Goal: Task Accomplishment & Management: Complete application form

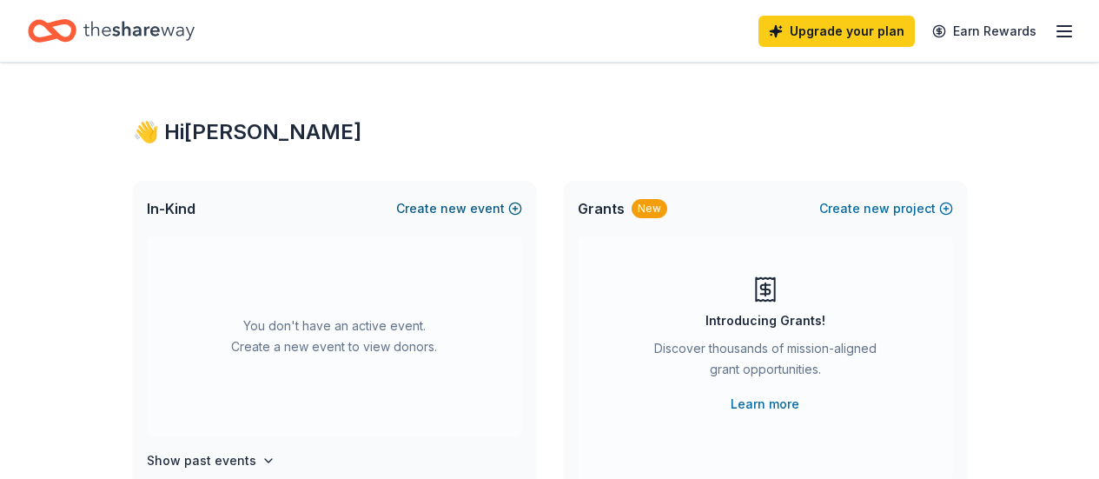
click at [479, 211] on button "Create new event" at bounding box center [459, 208] width 126 height 21
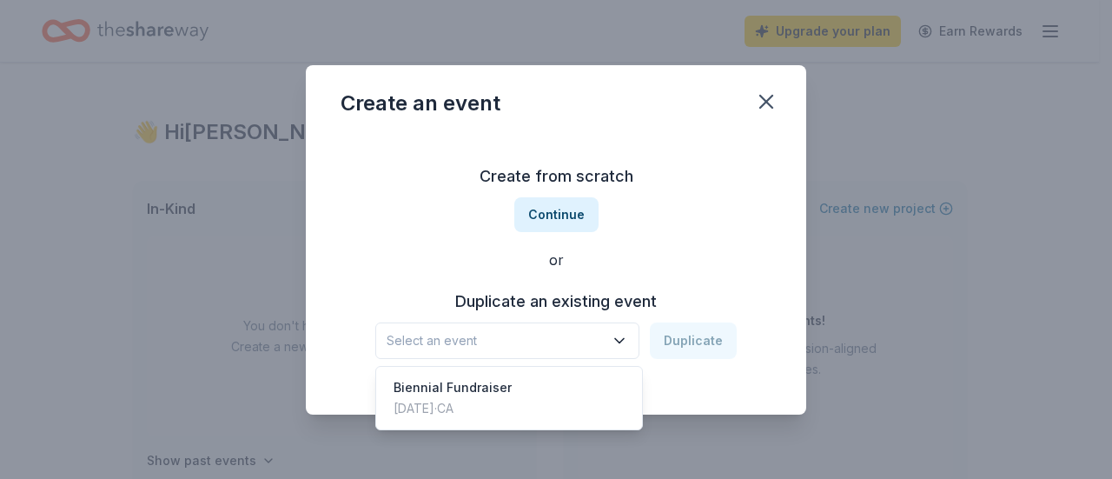
click at [621, 343] on icon "button" at bounding box center [619, 340] width 17 height 17
click at [546, 413] on div "Biennial Fundraiser [DATE] · CA" at bounding box center [509, 398] width 259 height 56
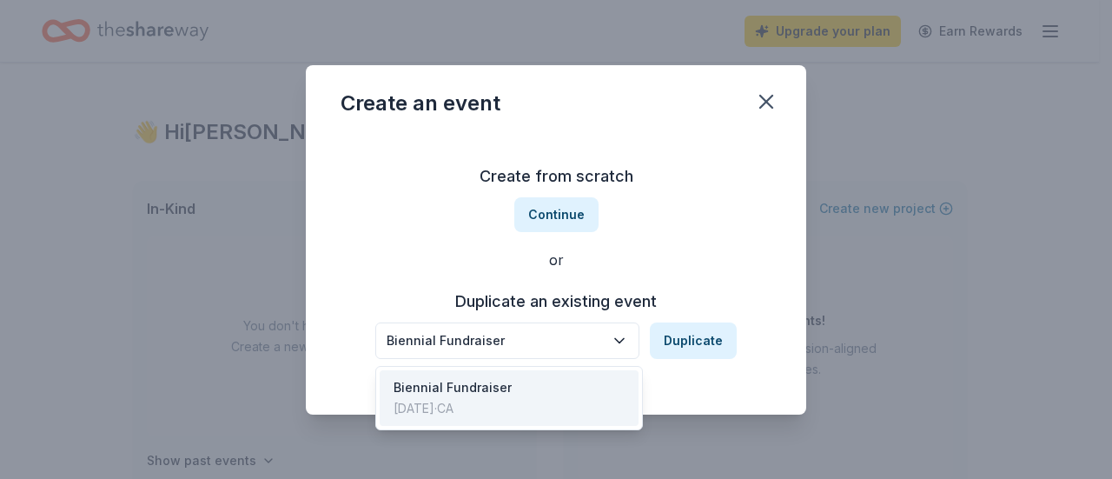
click at [627, 340] on icon "button" at bounding box center [619, 340] width 17 height 17
click at [571, 208] on div "Create from scratch Continue or Duplicate an existing event Biennial Fundraiser…" at bounding box center [556, 261] width 431 height 252
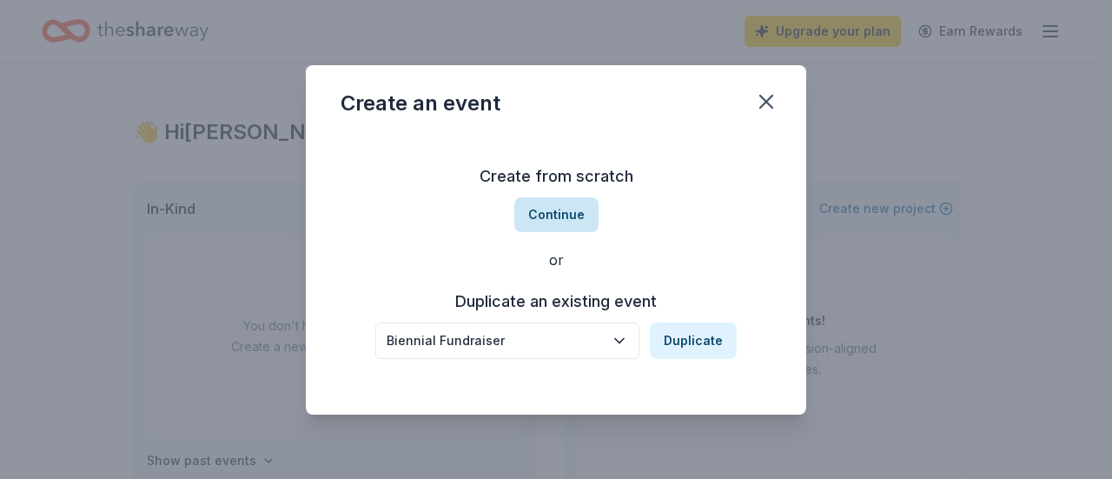
click at [571, 208] on button "Continue" at bounding box center [556, 214] width 84 height 35
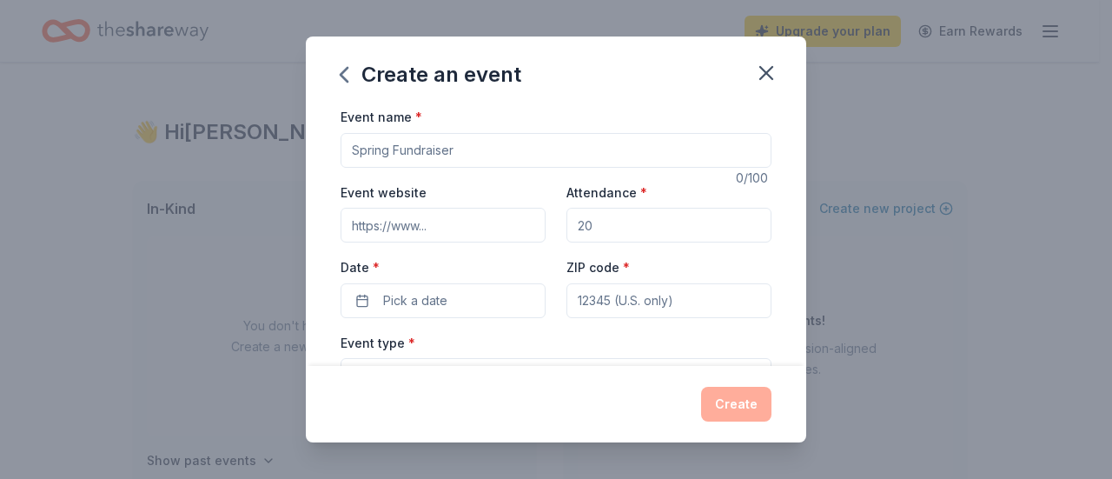
click at [453, 157] on input "Event name *" at bounding box center [556, 150] width 431 height 35
type input "b"
type input "Biennial Fundraiser"
click at [596, 222] on input "Attendance *" at bounding box center [668, 225] width 205 height 35
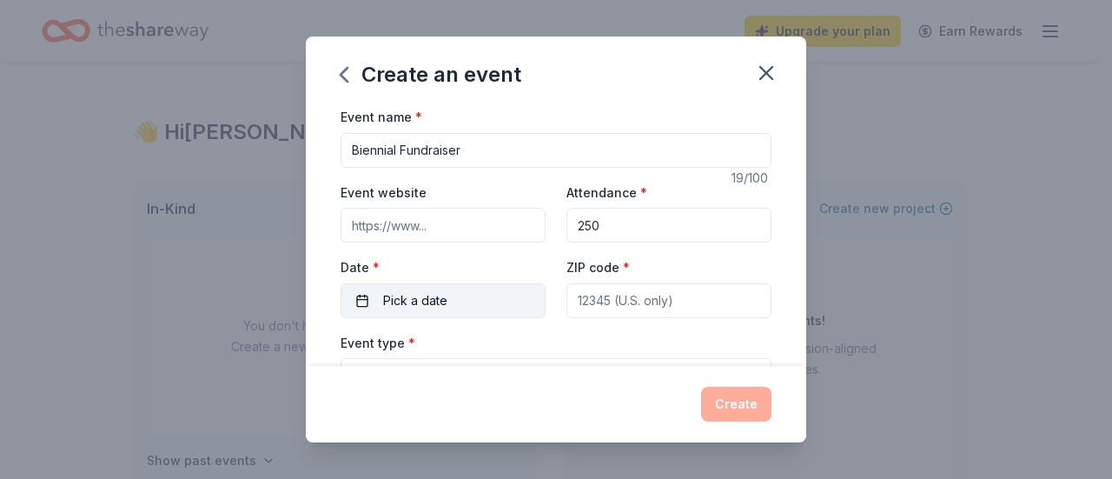
type input "250"
click at [428, 301] on span "Pick a date" at bounding box center [415, 300] width 64 height 21
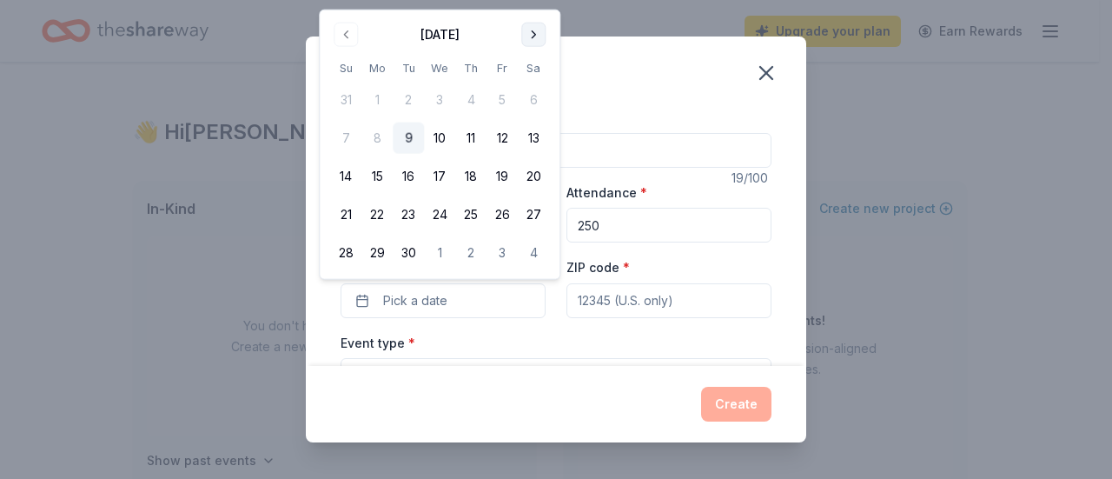
click at [526, 35] on button "Go to next month" at bounding box center [533, 35] width 24 height 24
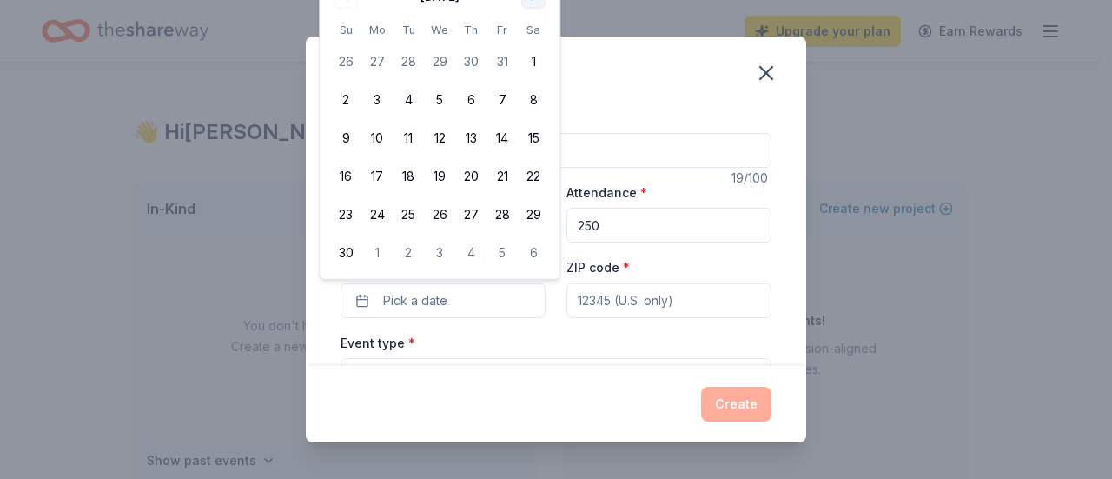
click at [531, 30] on button "Go to next month" at bounding box center [533, 35] width 24 height 24
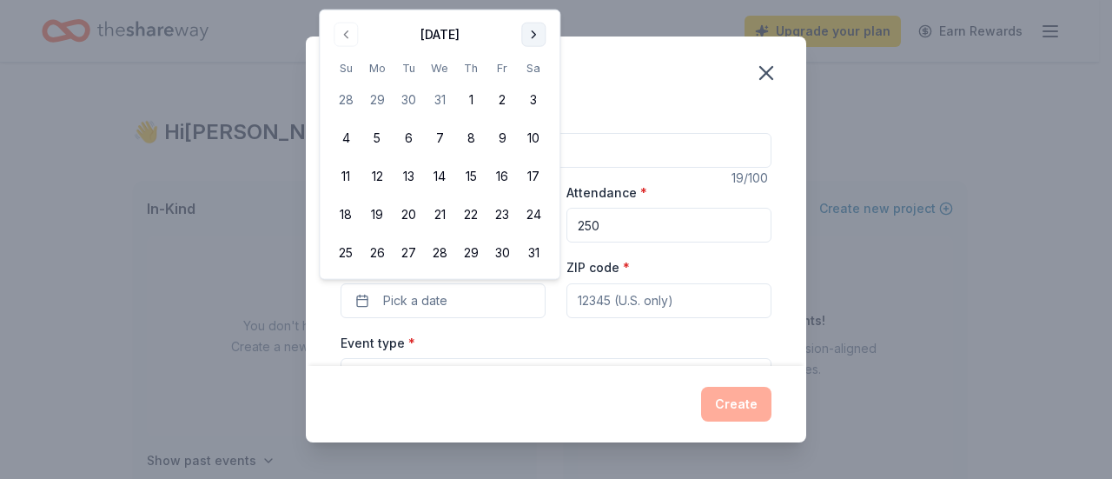
click at [531, 30] on button "Go to next month" at bounding box center [533, 35] width 24 height 24
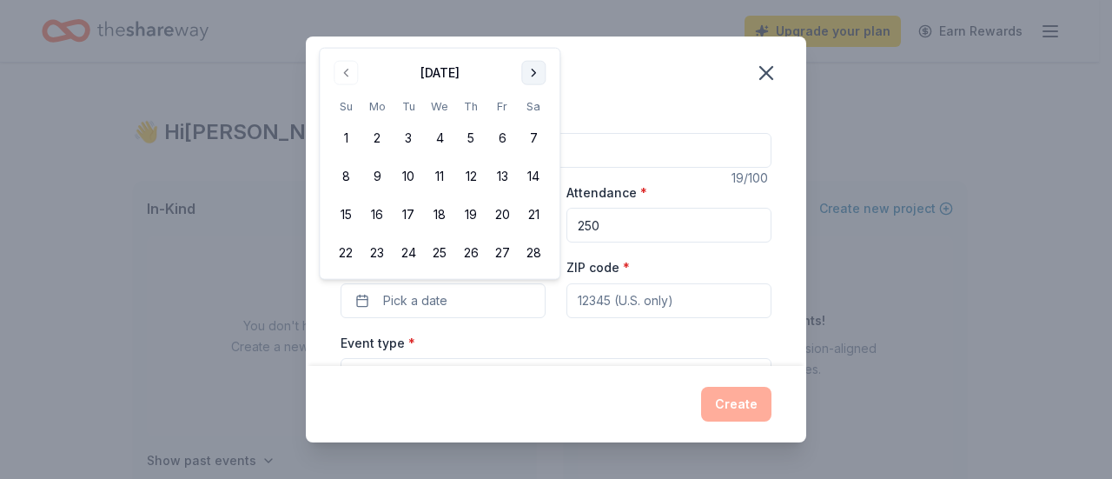
click at [527, 76] on button "Go to next month" at bounding box center [533, 73] width 24 height 24
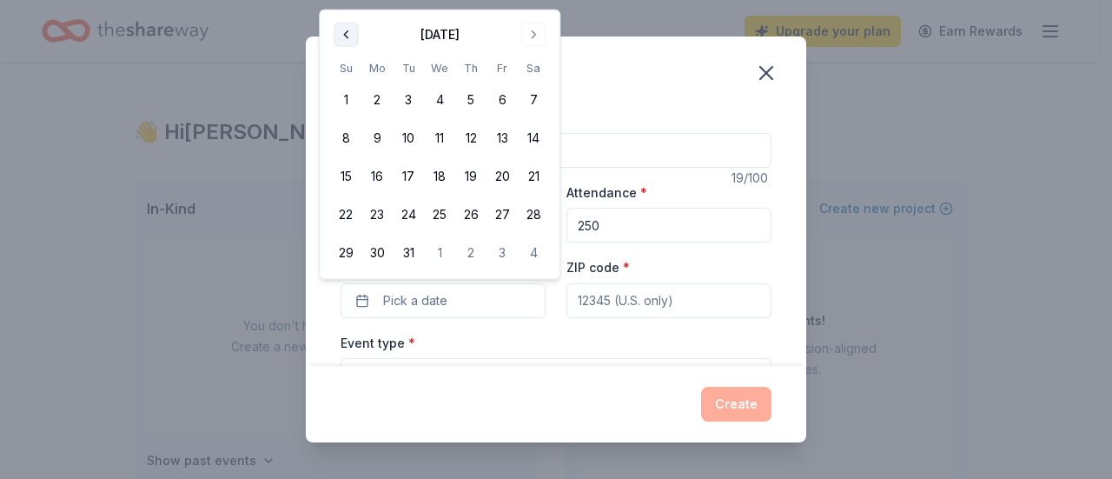
click at [344, 35] on button "Go to previous month" at bounding box center [346, 35] width 24 height 24
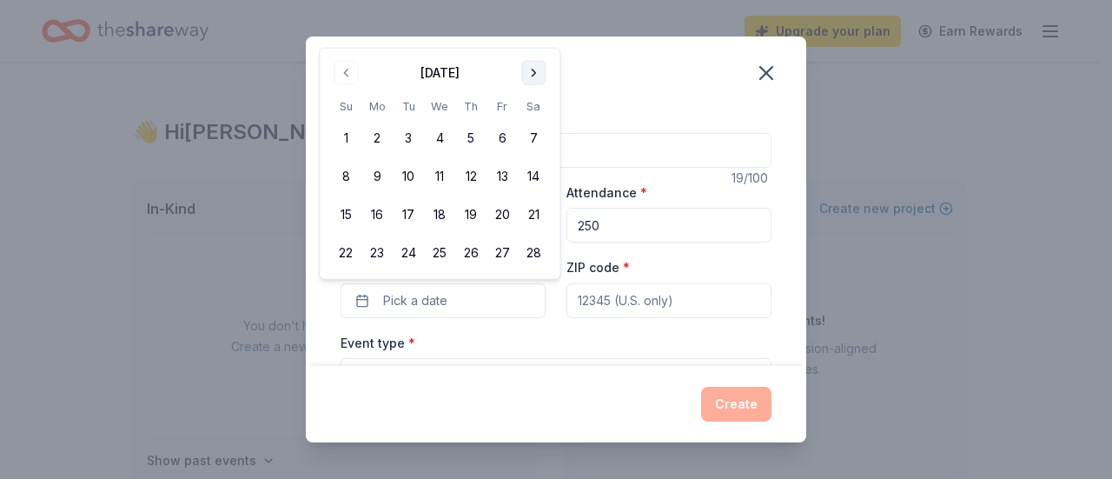
click at [536, 75] on button "Go to next month" at bounding box center [533, 73] width 24 height 24
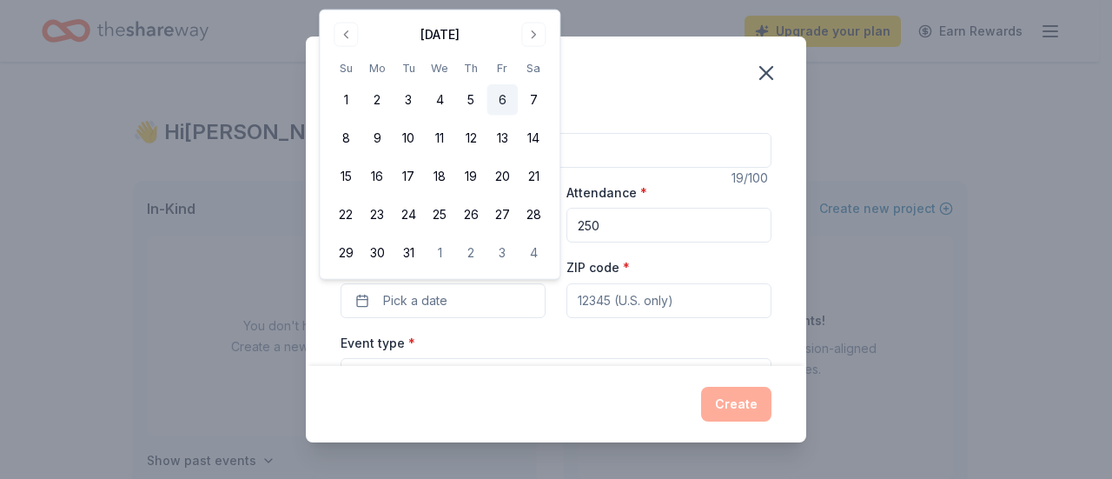
click at [501, 96] on button "6" at bounding box center [502, 99] width 31 height 31
click at [615, 308] on input "ZIP code *" at bounding box center [668, 300] width 205 height 35
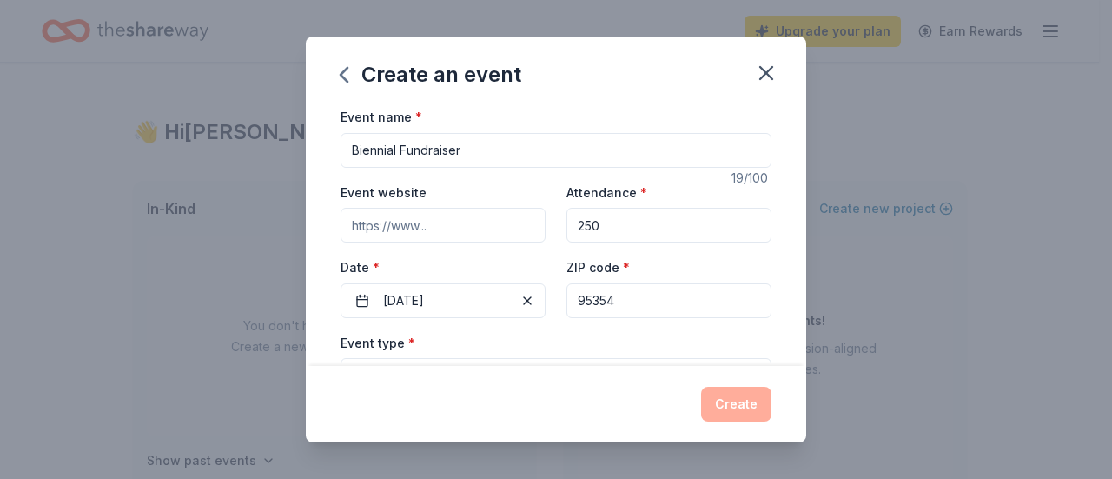
scroll to position [174, 0]
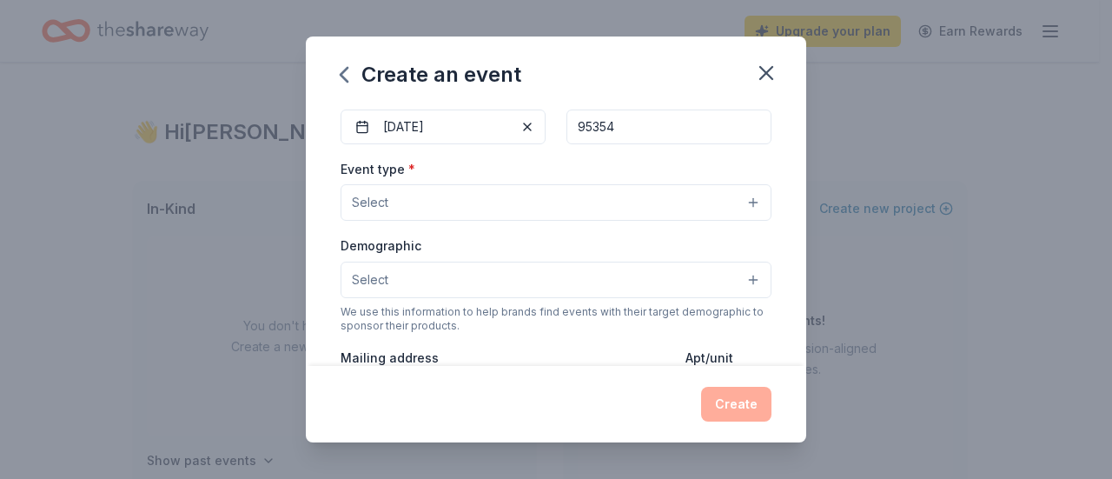
type input "95354"
click at [402, 205] on button "Select" at bounding box center [556, 202] width 431 height 36
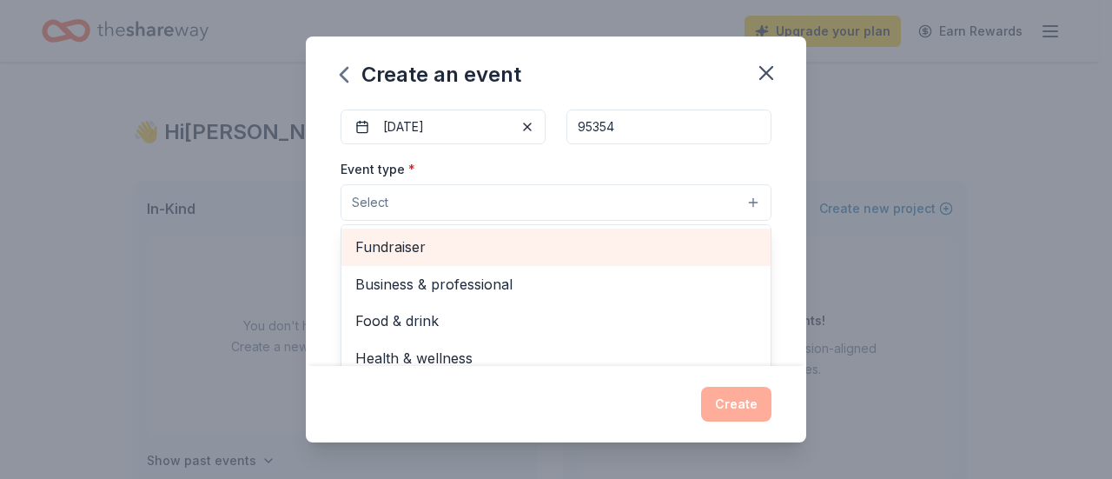
click at [405, 242] on span "Fundraiser" at bounding box center [555, 246] width 401 height 23
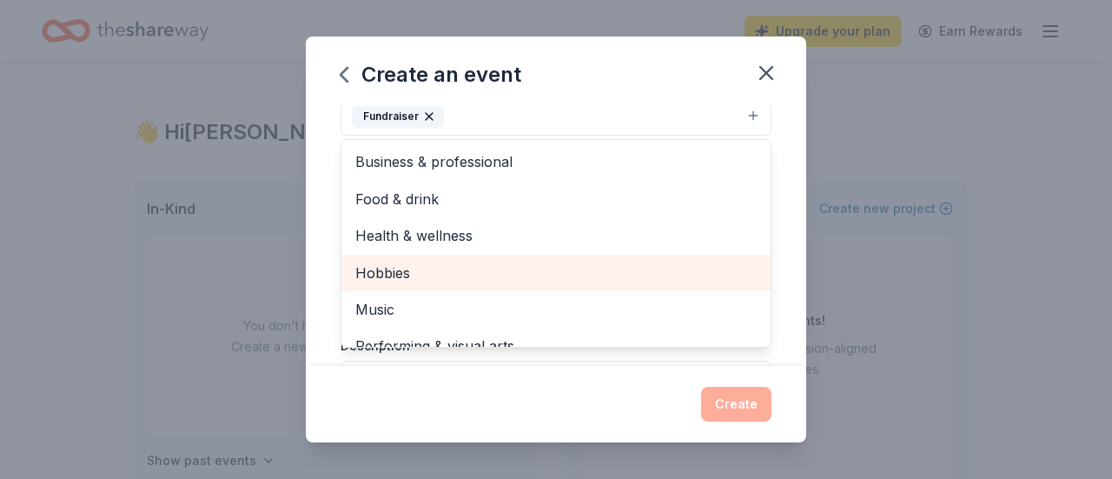
scroll to position [21, 0]
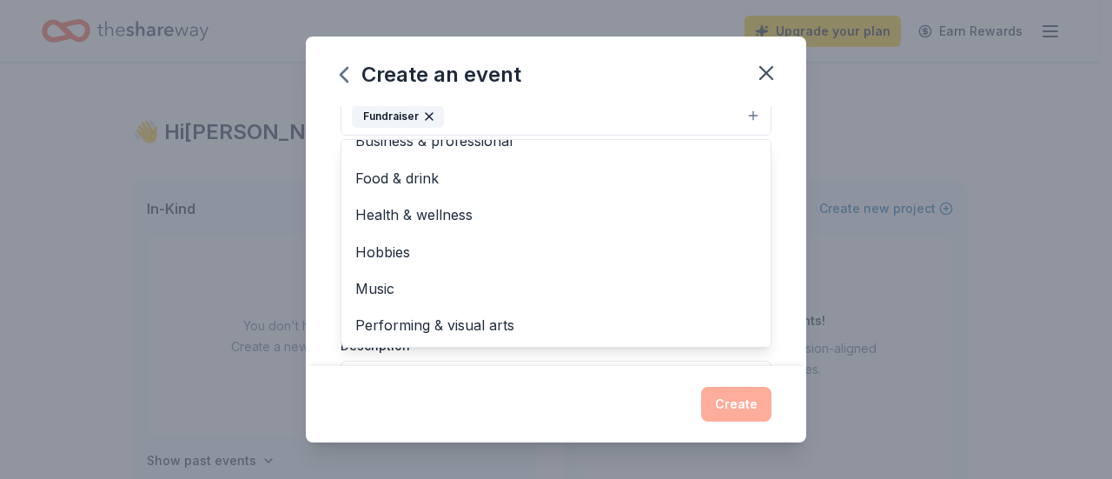
click at [778, 262] on div "Event name * Biennial Fundraiser 19 /100 Event website Attendance * 250 Date * …" at bounding box center [556, 236] width 500 height 260
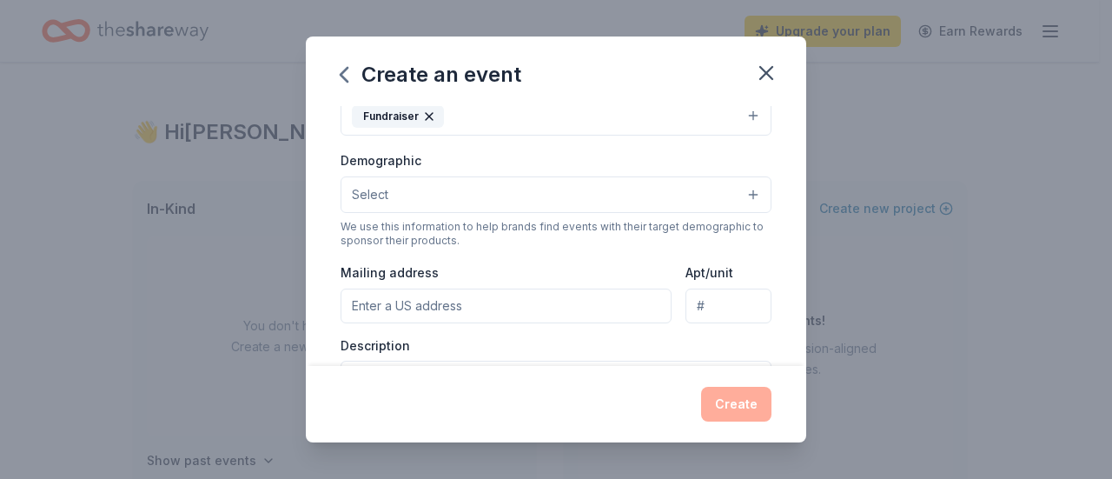
scroll to position [252, 0]
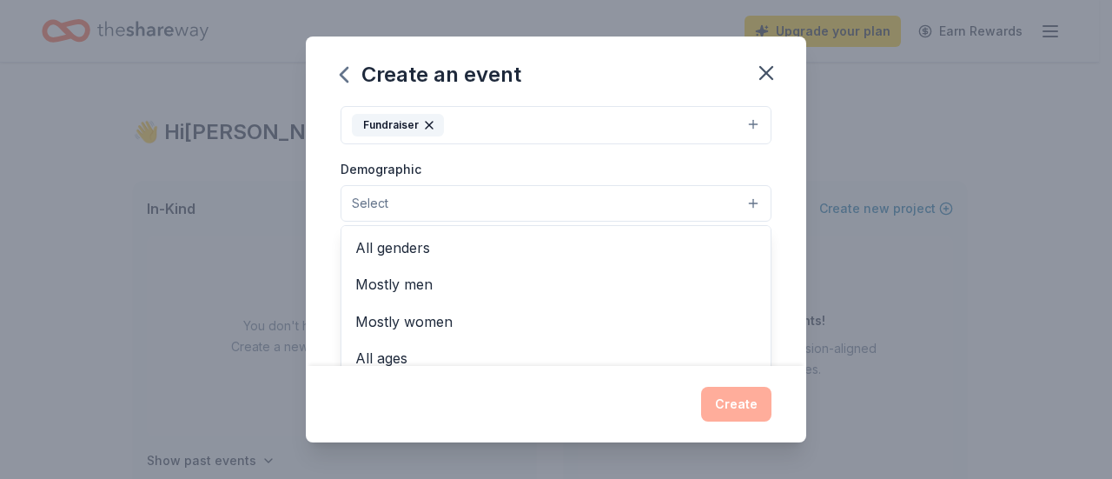
click at [559, 209] on button "Select" at bounding box center [556, 203] width 431 height 36
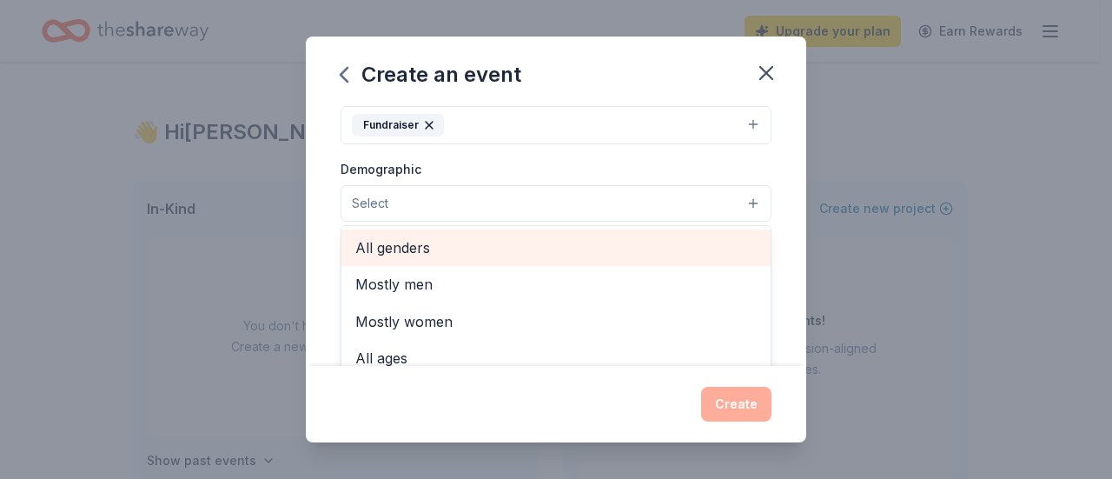
click at [421, 248] on span "All genders" at bounding box center [555, 247] width 401 height 23
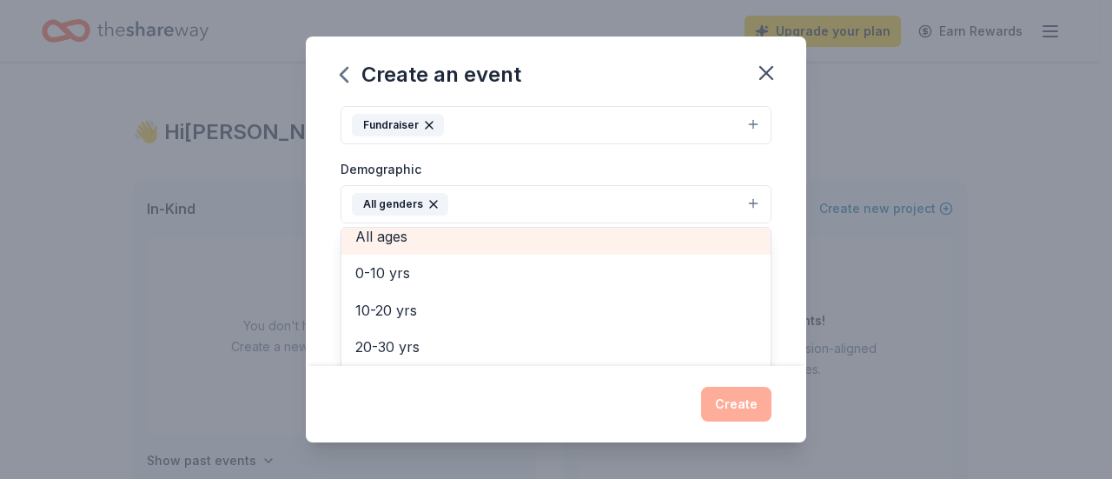
scroll to position [174, 0]
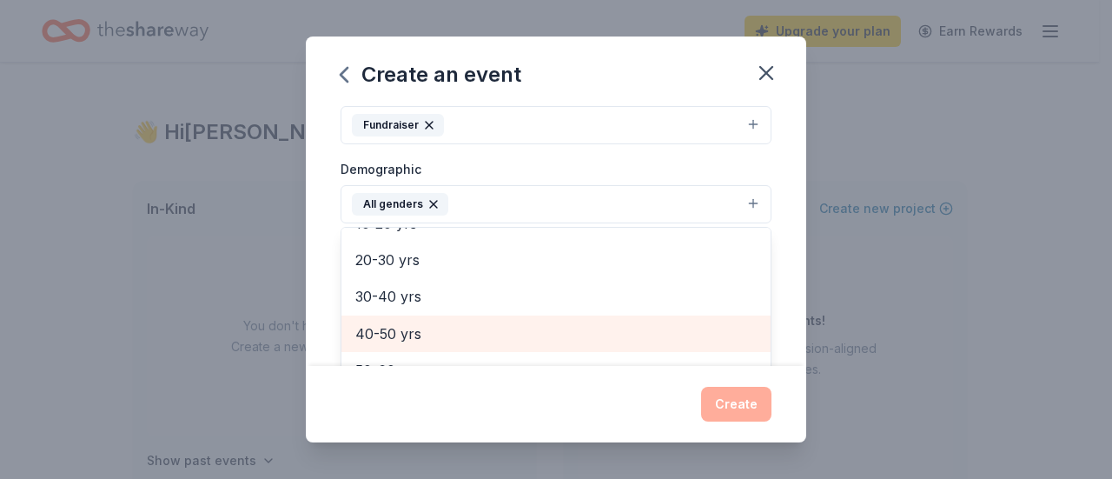
click at [399, 325] on span "40-50 yrs" at bounding box center [555, 333] width 401 height 23
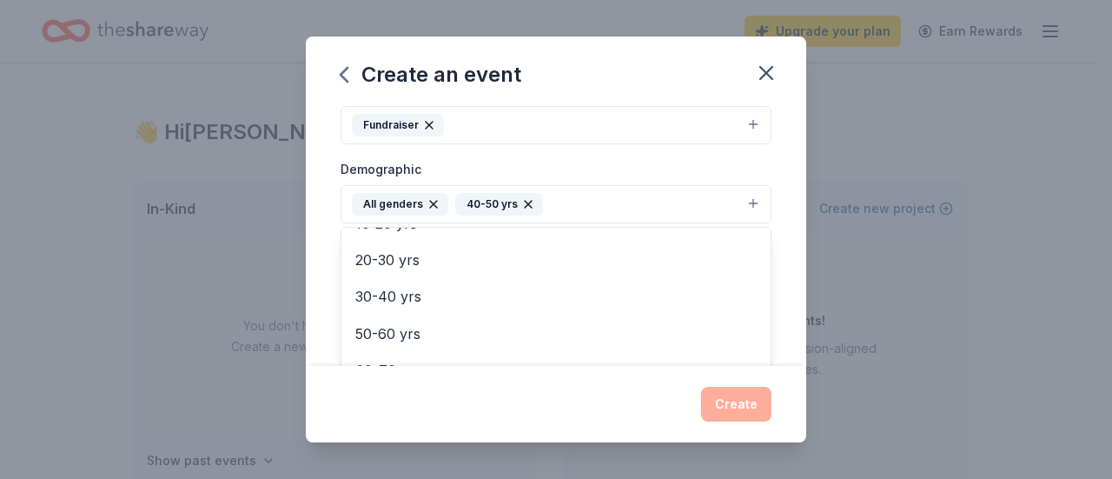
click at [786, 211] on div "Event name * Biennial Fundraiser 19 /100 Event website Attendance * 250 Date * …" at bounding box center [556, 236] width 500 height 260
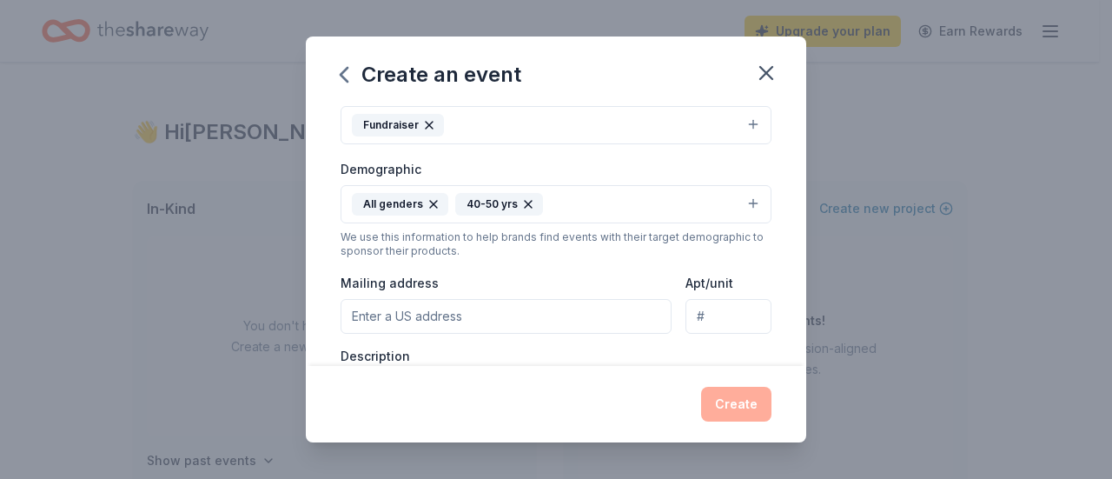
click at [404, 311] on input "Mailing address" at bounding box center [506, 316] width 331 height 35
type input "[STREET_ADDRESS]"
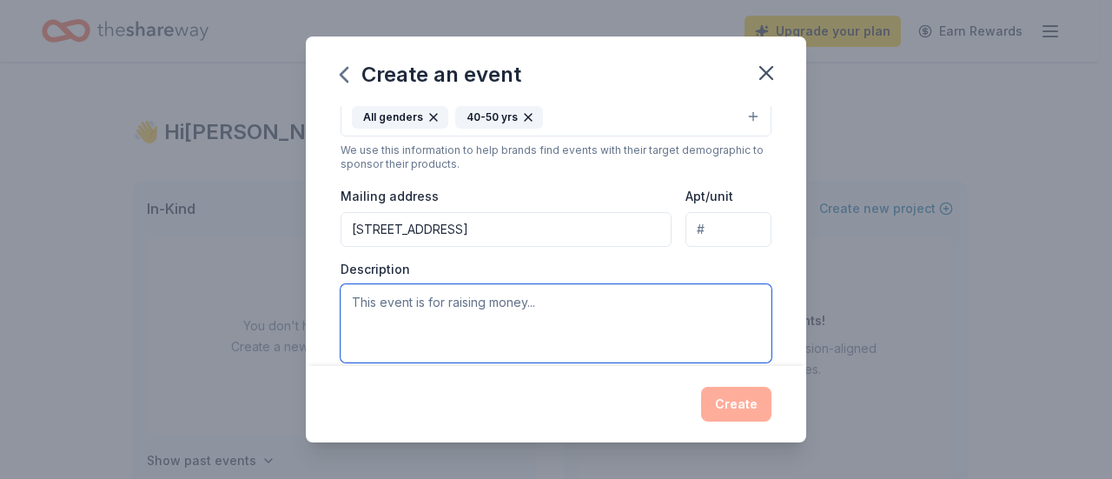
click at [428, 308] on textarea at bounding box center [556, 323] width 431 height 78
type textarea "r"
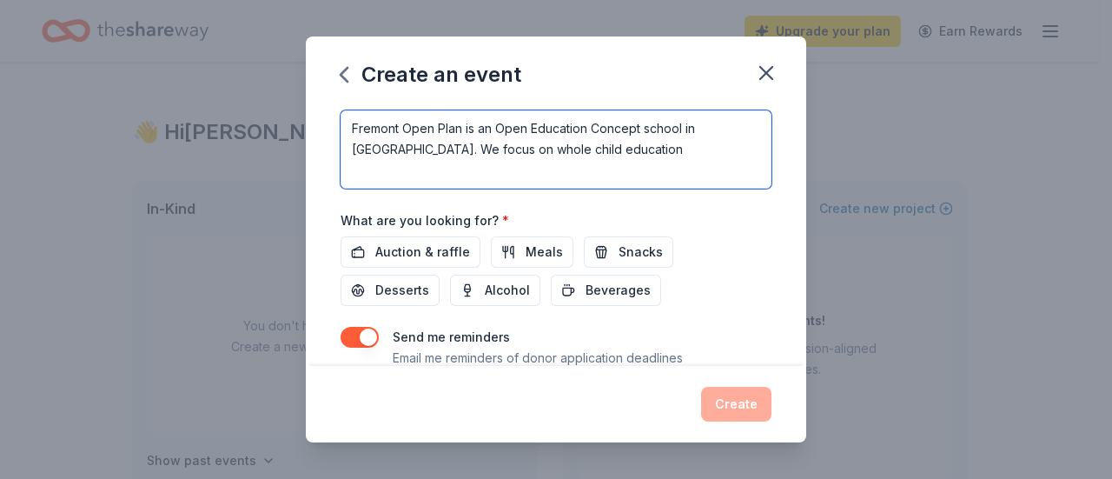
scroll to position [573, 0]
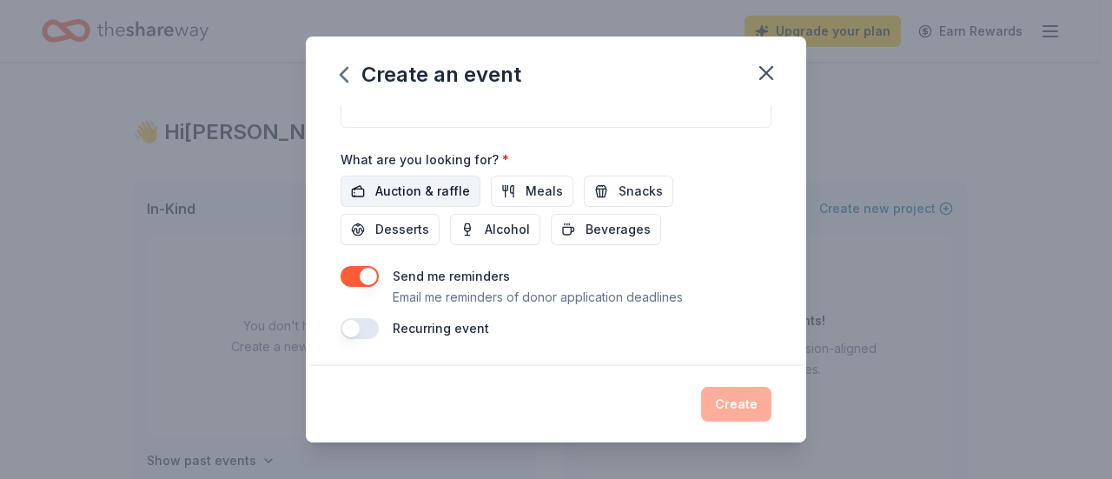
click at [454, 197] on span "Auction & raffle" at bounding box center [422, 191] width 95 height 21
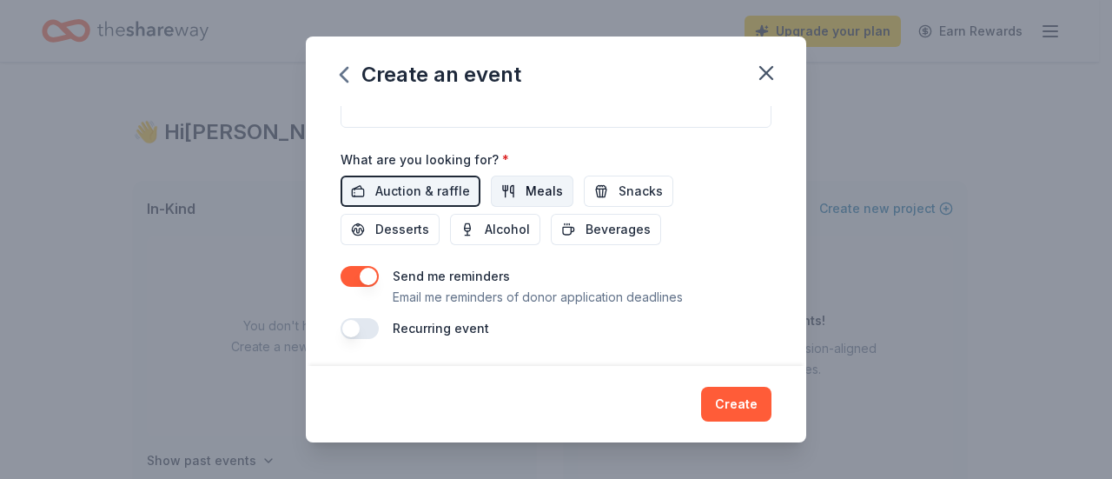
click at [526, 193] on span "Meals" at bounding box center [544, 191] width 37 height 21
click at [623, 181] on span "Snacks" at bounding box center [641, 191] width 44 height 21
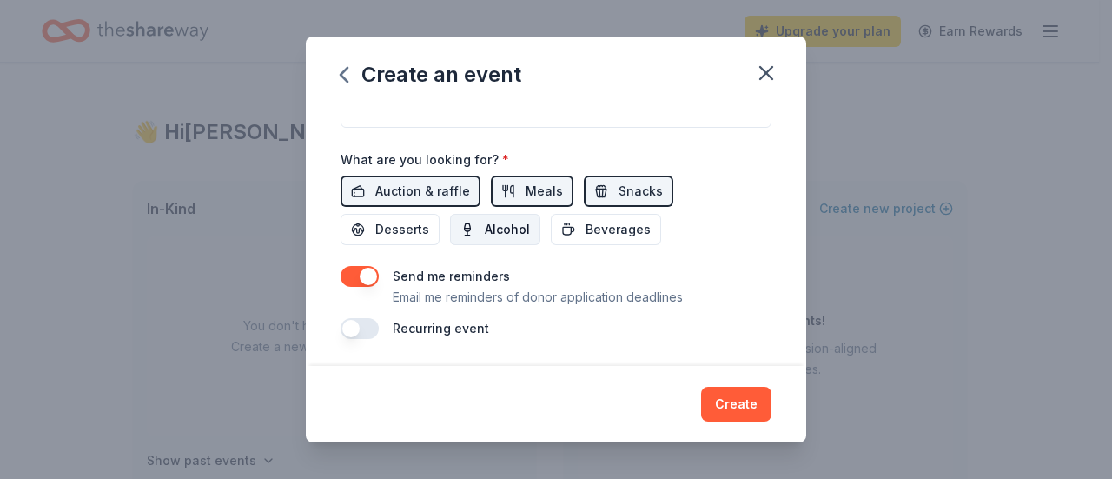
click at [499, 226] on span "Alcohol" at bounding box center [507, 229] width 45 height 21
click at [556, 224] on button "Beverages" at bounding box center [606, 229] width 110 height 31
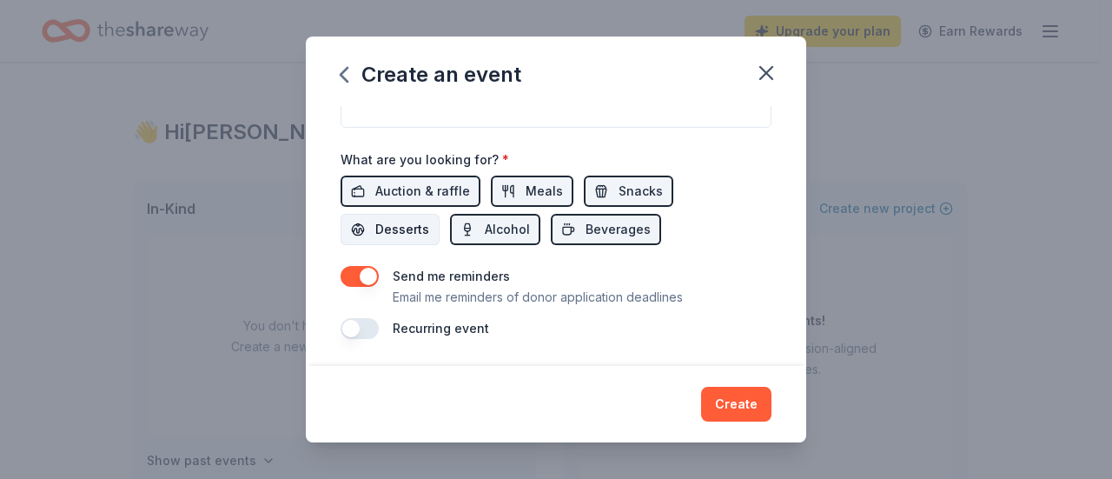
click at [421, 223] on span "Desserts" at bounding box center [402, 229] width 54 height 21
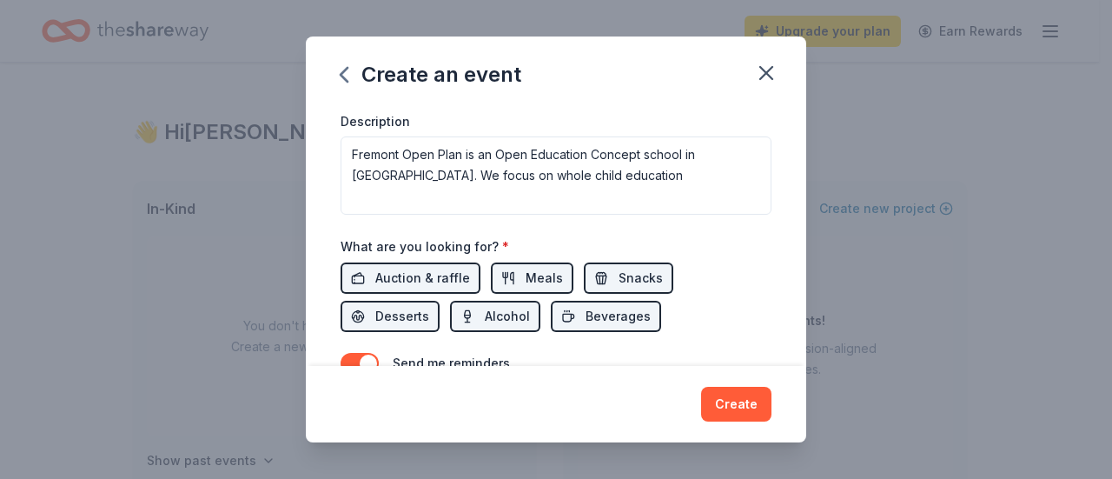
scroll to position [400, 0]
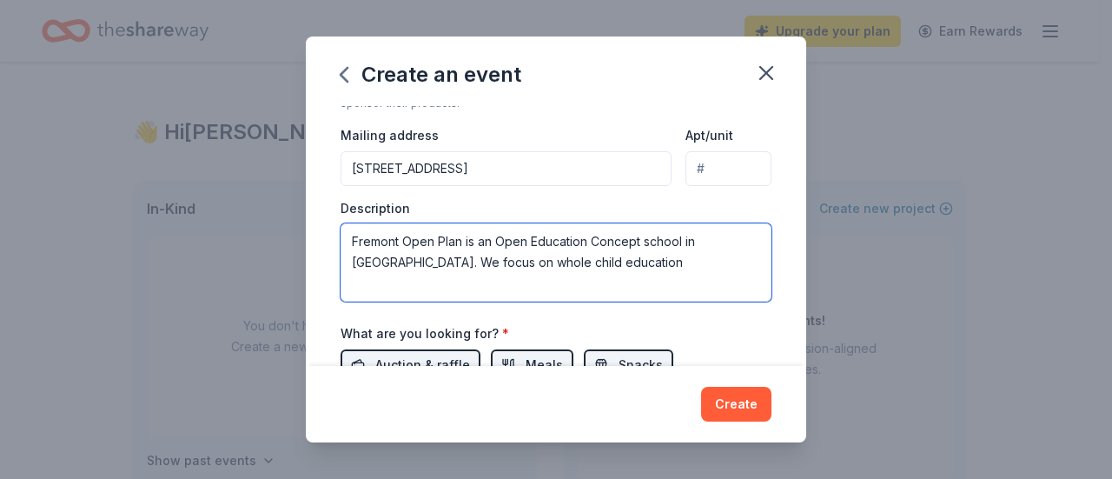
click at [631, 262] on textarea "Fremont Open Plan is an Open Education Concept school in [GEOGRAPHIC_DATA]. We …" at bounding box center [556, 262] width 431 height 78
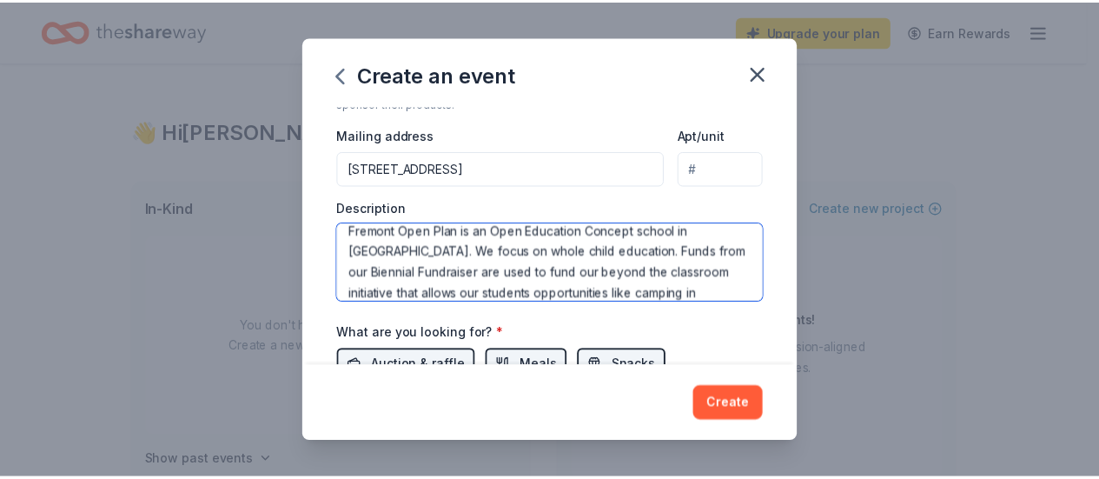
scroll to position [31, 0]
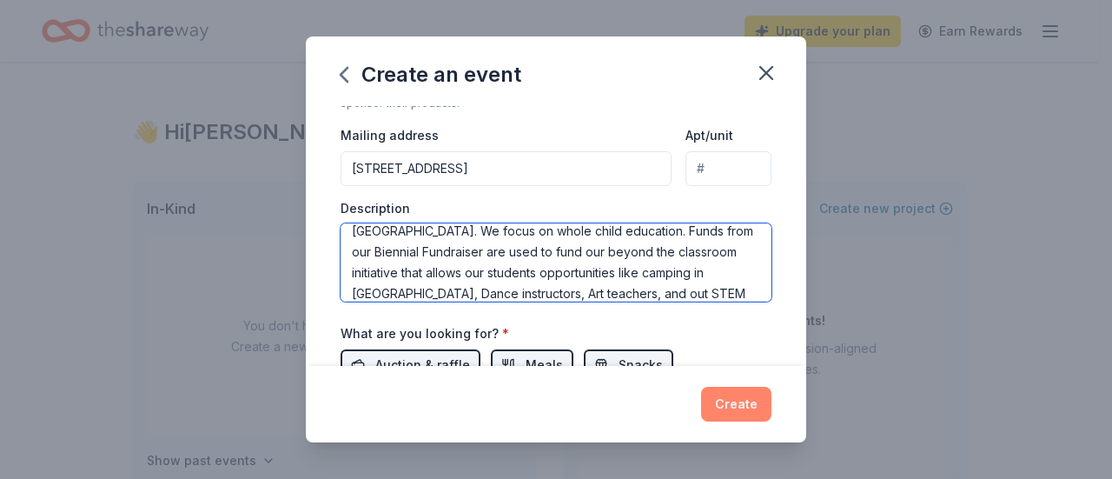
type textarea "Fremont Open Plan is an Open Education Concept school in [GEOGRAPHIC_DATA]. We …"
click at [750, 416] on button "Create" at bounding box center [736, 404] width 70 height 35
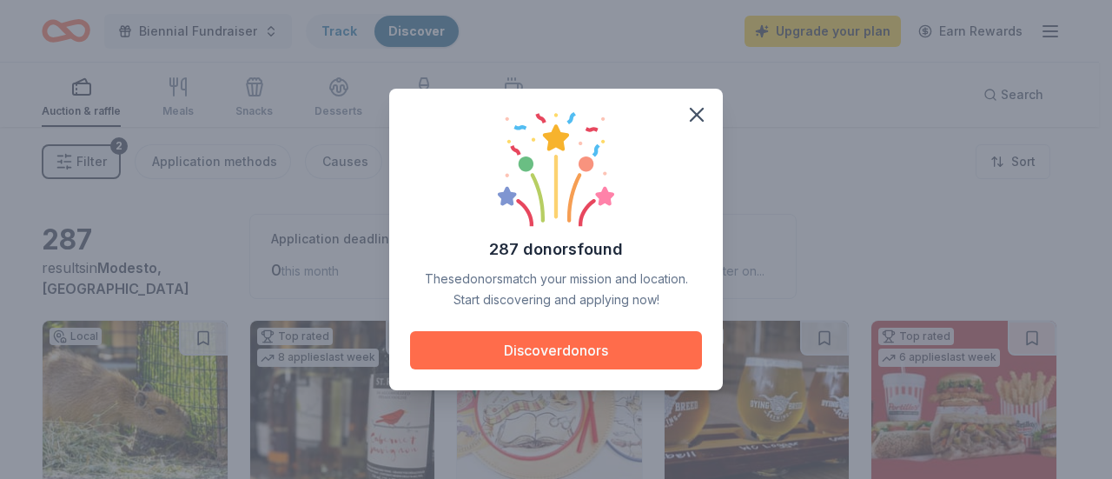
click at [602, 344] on button "Discover donors" at bounding box center [556, 350] width 292 height 38
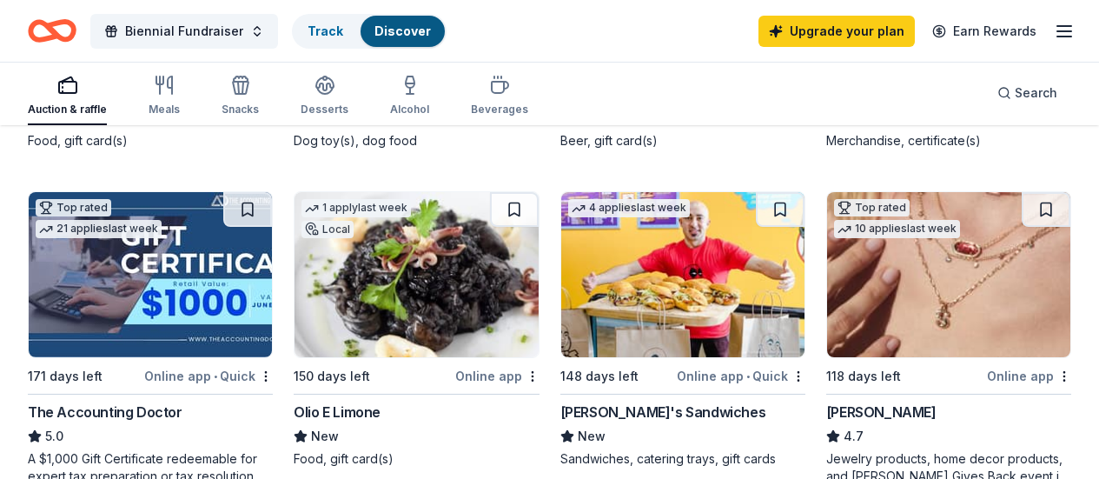
scroll to position [869, 0]
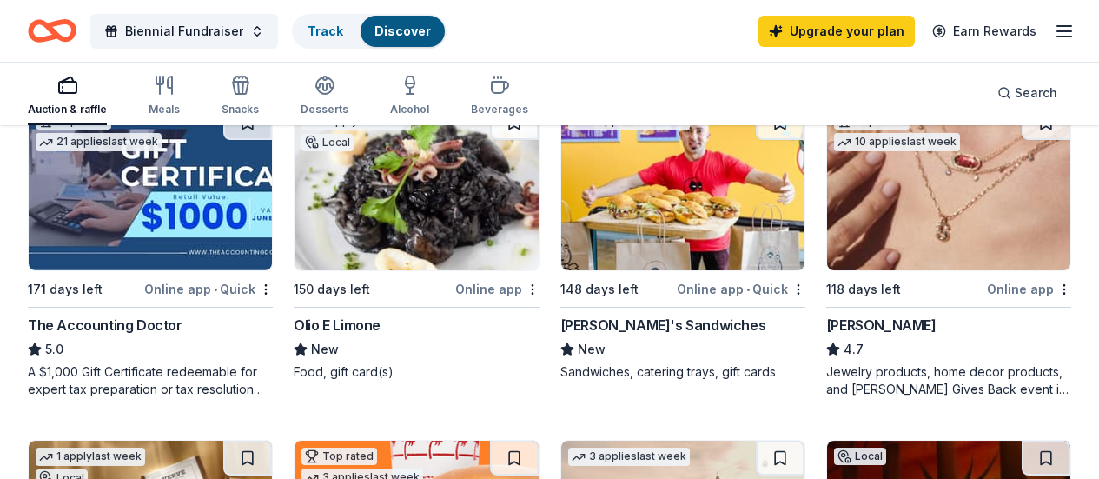
click at [272, 440] on button at bounding box center [247, 457] width 49 height 35
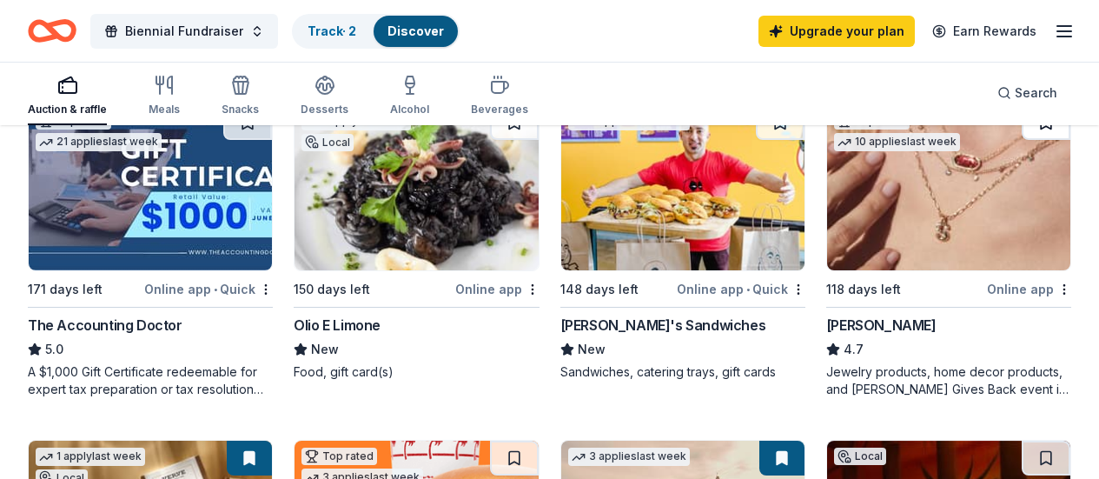
click at [1022, 139] on button at bounding box center [1046, 122] width 49 height 35
click at [539, 440] on button at bounding box center [514, 457] width 49 height 35
click at [756, 139] on button at bounding box center [780, 122] width 49 height 35
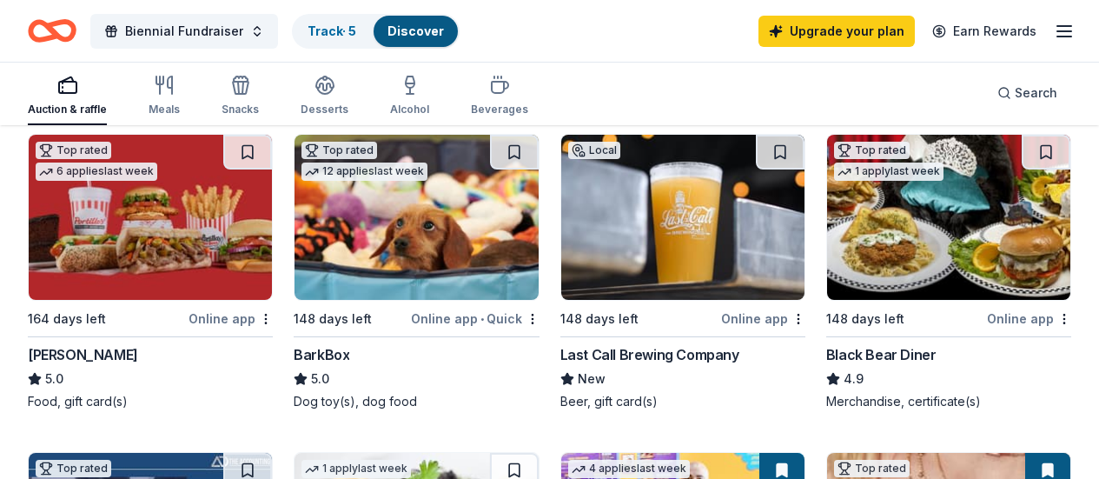
scroll to position [434, 0]
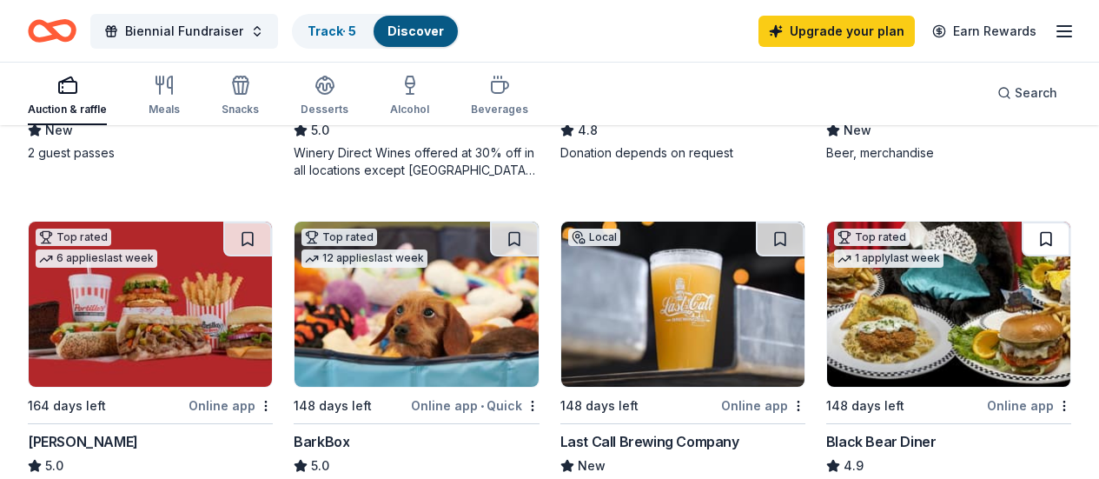
click at [1022, 243] on button at bounding box center [1046, 239] width 49 height 35
click at [756, 235] on button at bounding box center [780, 239] width 49 height 35
click at [490, 238] on button at bounding box center [514, 239] width 49 height 35
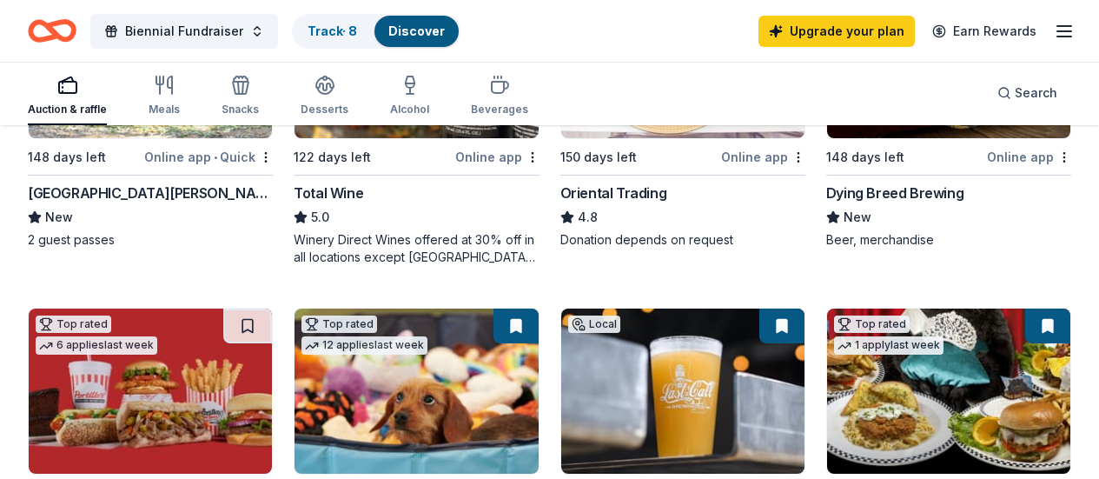
scroll to position [174, 0]
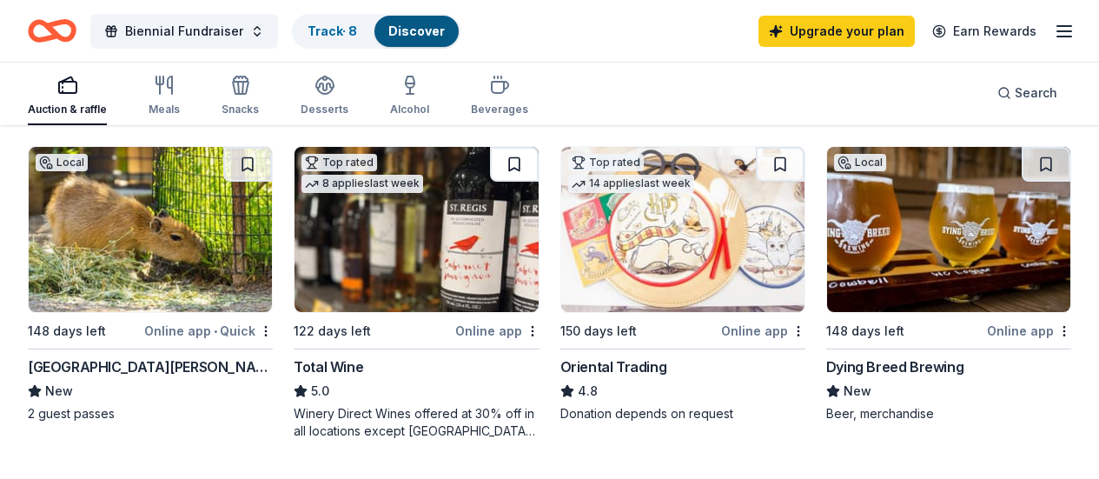
click at [490, 167] on button at bounding box center [514, 164] width 49 height 35
click at [756, 164] on button at bounding box center [780, 164] width 49 height 35
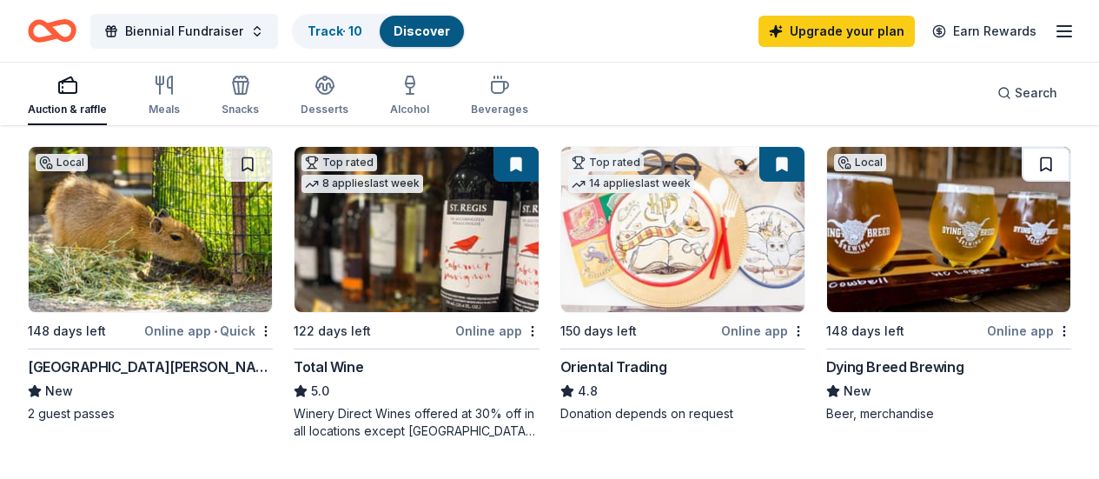
click at [1022, 160] on button at bounding box center [1046, 164] width 49 height 35
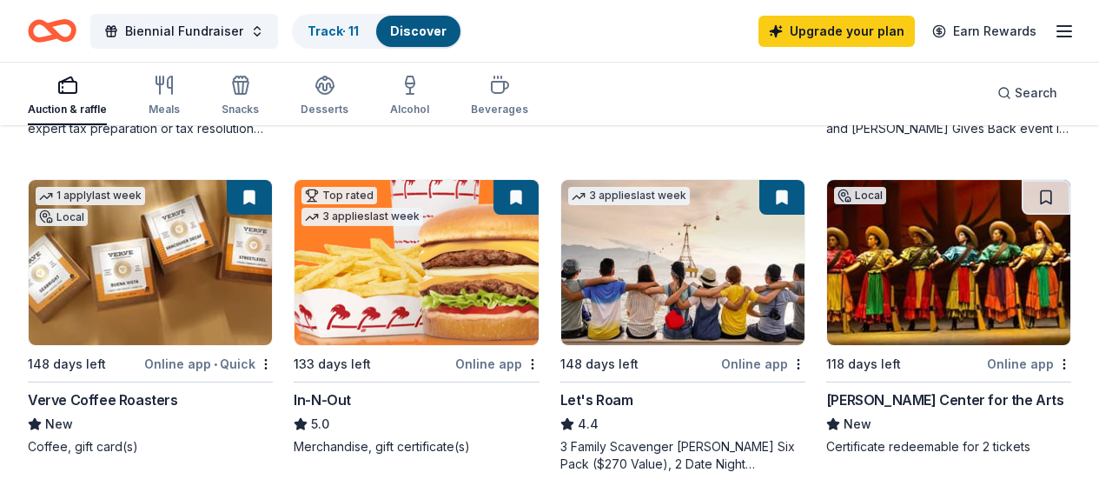
scroll to position [1216, 0]
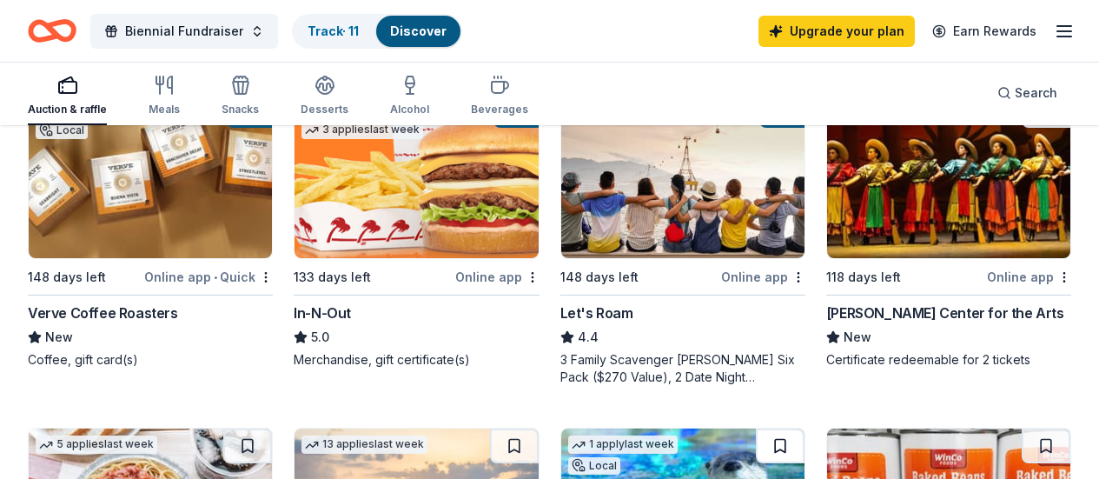
click at [805, 428] on button at bounding box center [780, 445] width 49 height 35
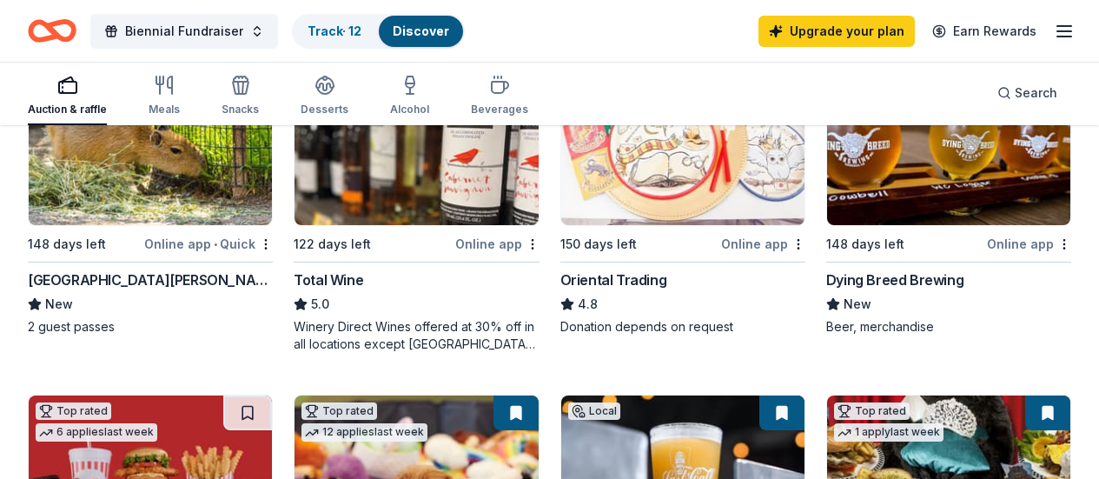
scroll to position [174, 0]
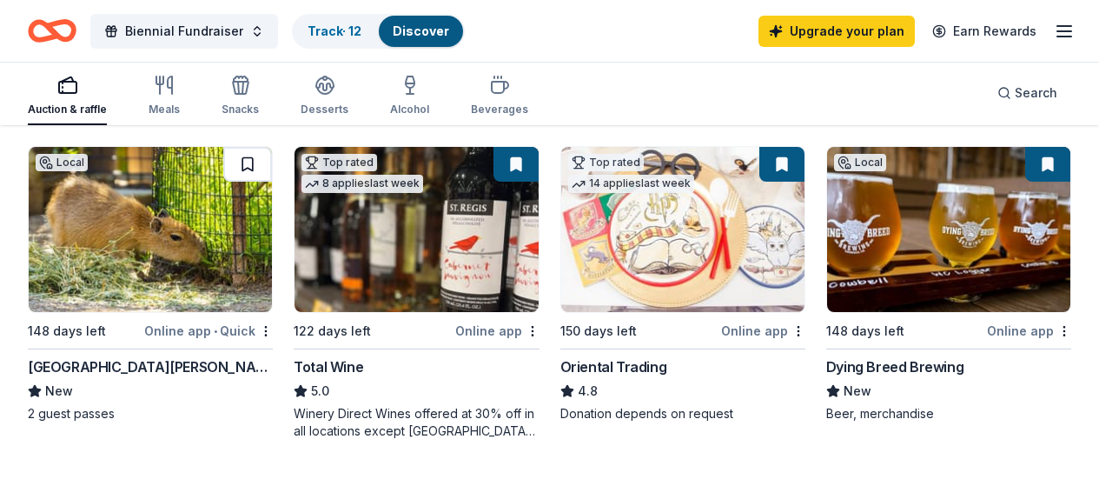
click at [223, 162] on button at bounding box center [247, 164] width 49 height 35
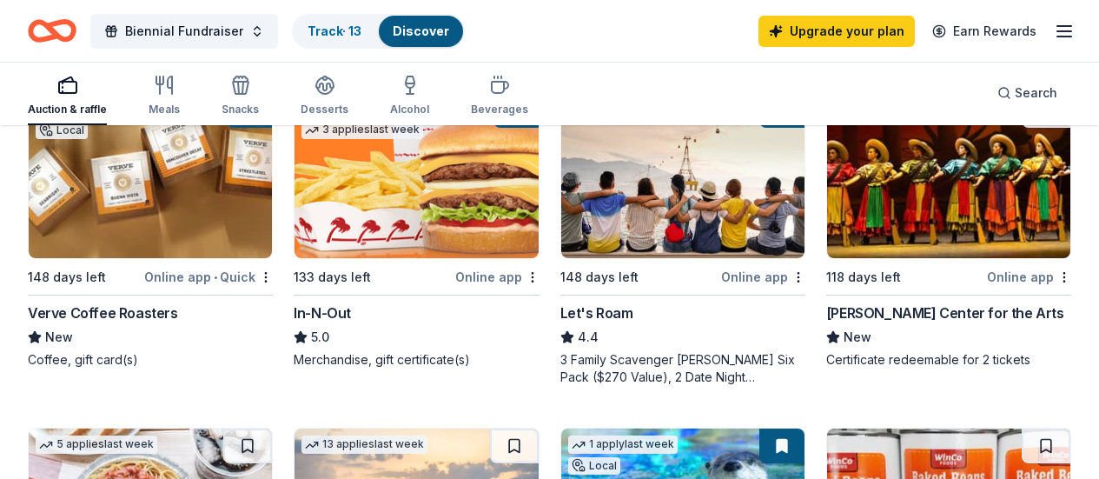
scroll to position [1129, 0]
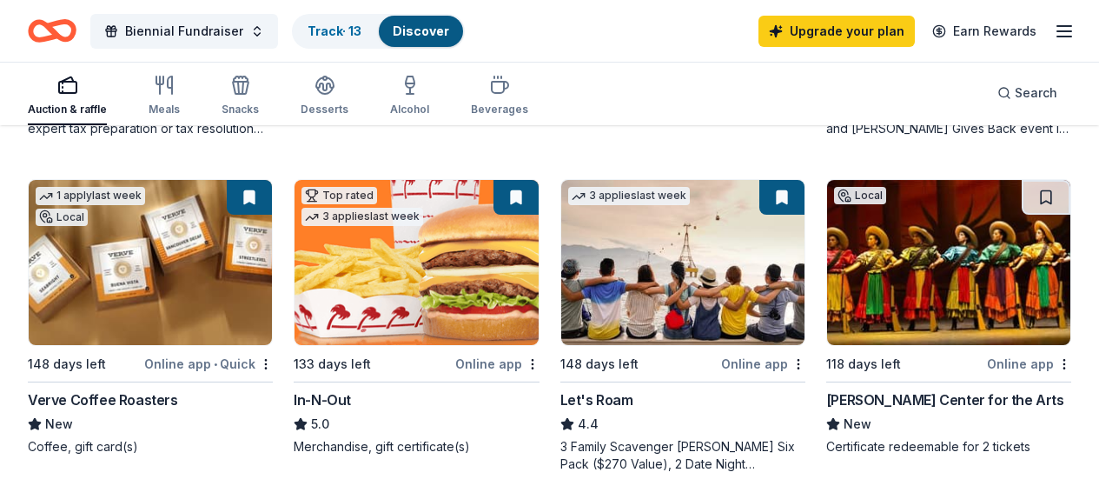
click at [1022, 215] on button at bounding box center [1046, 197] width 49 height 35
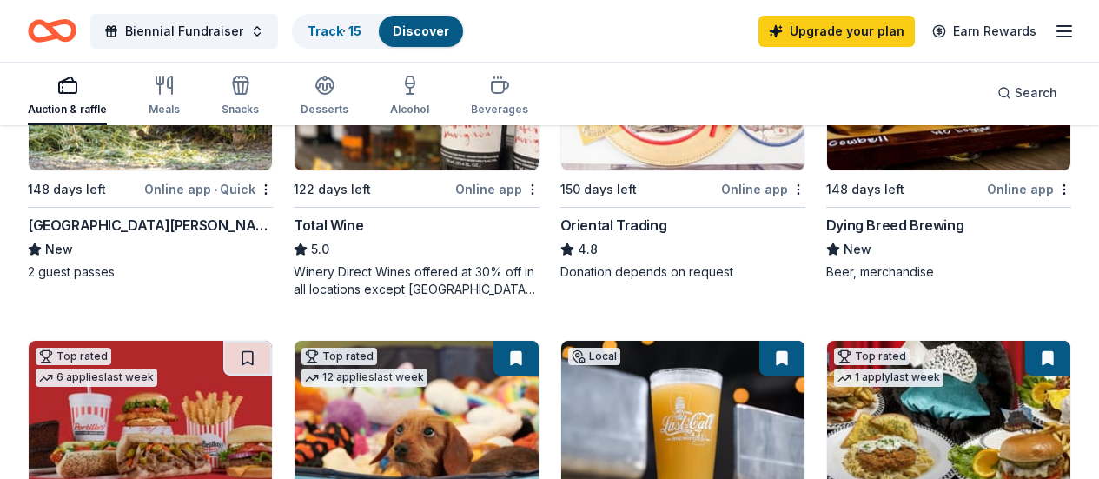
scroll to position [0, 0]
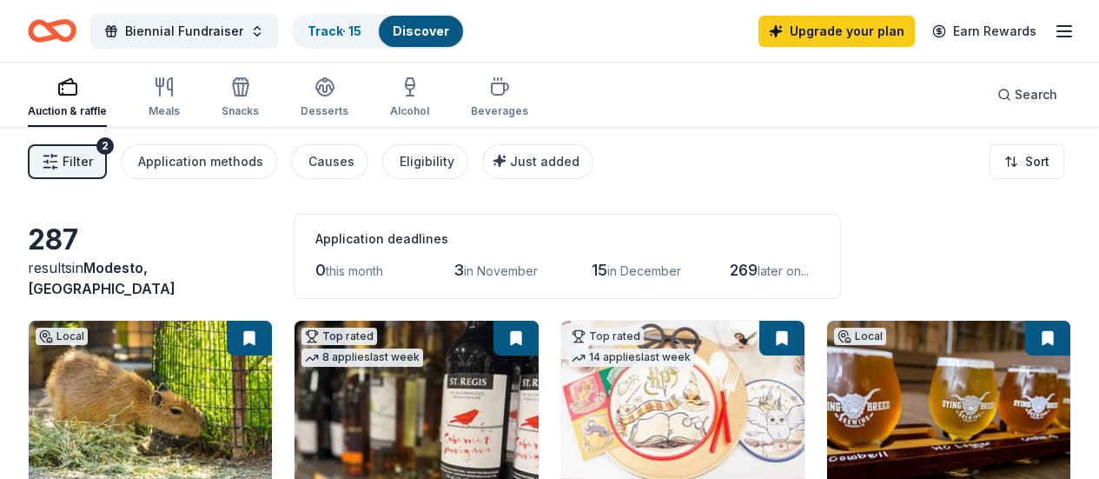
click at [76, 34] on icon "Home" at bounding box center [52, 30] width 49 height 41
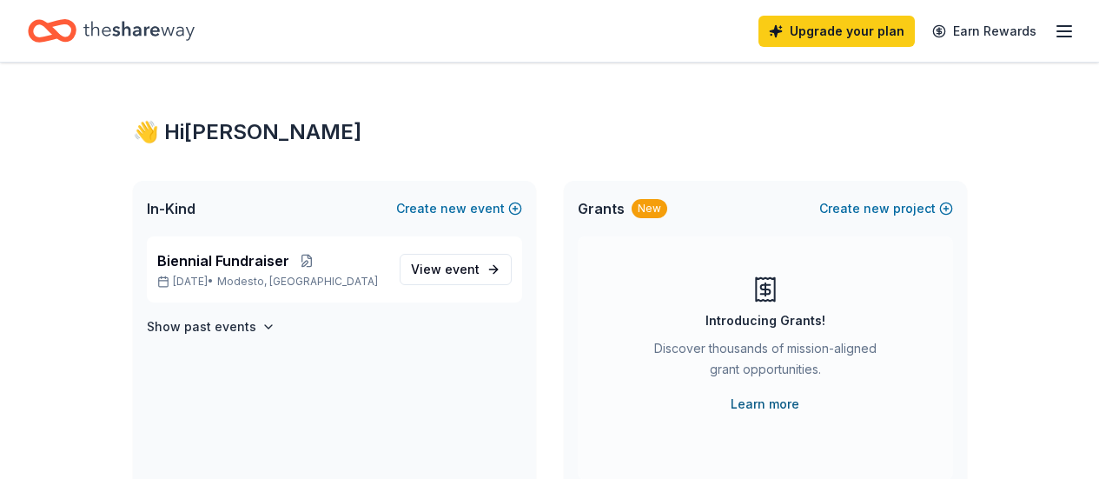
click at [778, 405] on link "Learn more" at bounding box center [765, 404] width 69 height 21
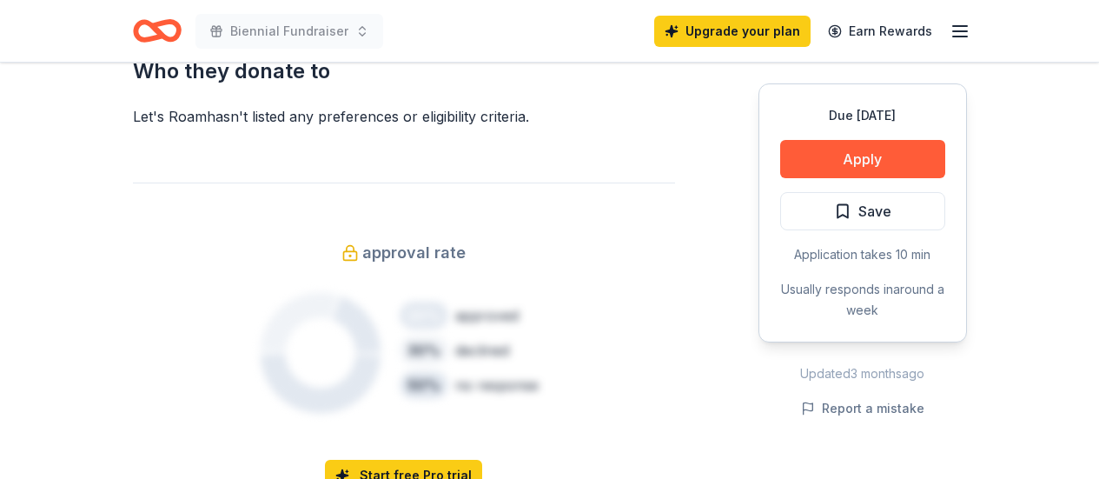
scroll to position [956, 0]
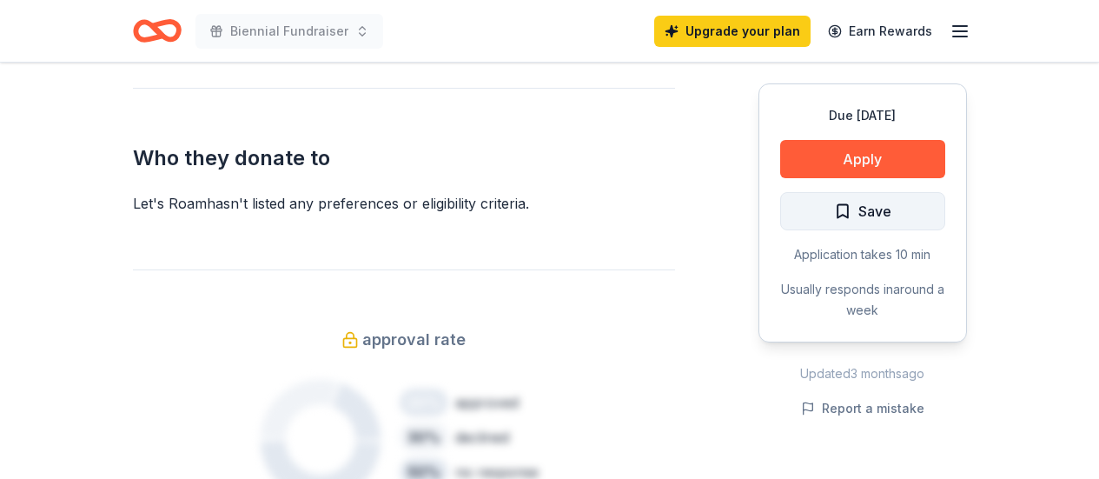
click at [839, 206] on span "Save" at bounding box center [862, 211] width 57 height 23
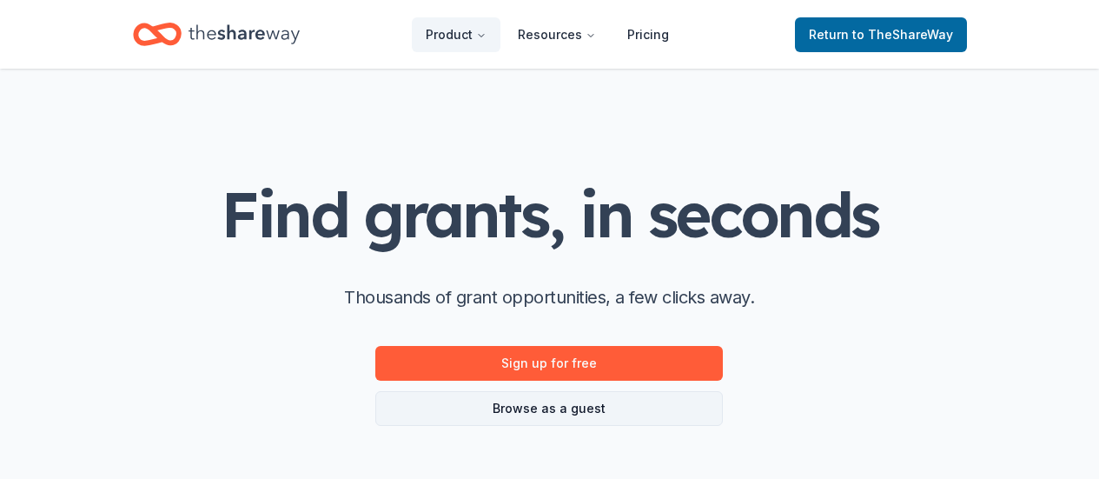
click at [538, 403] on link "Browse as a guest" at bounding box center [549, 408] width 348 height 35
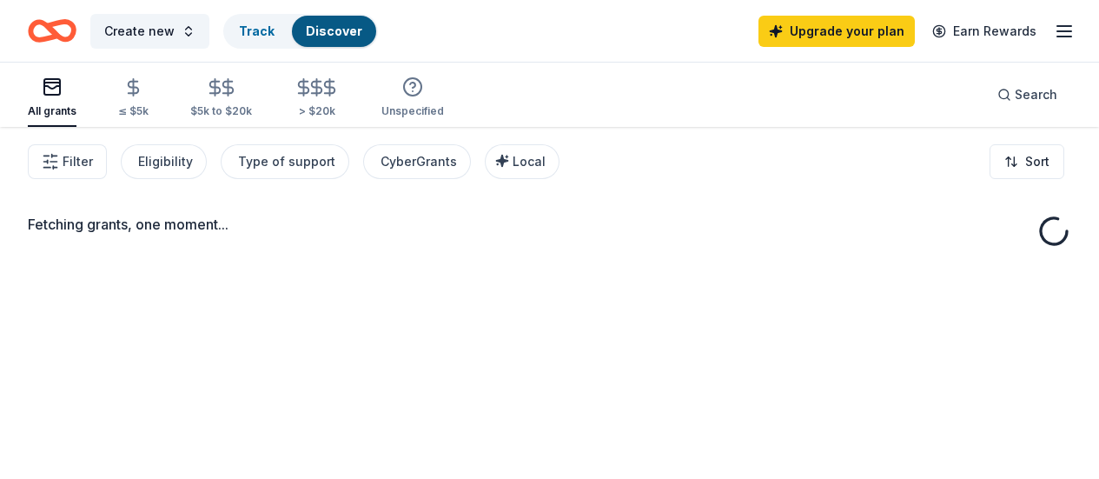
scroll to position [87, 0]
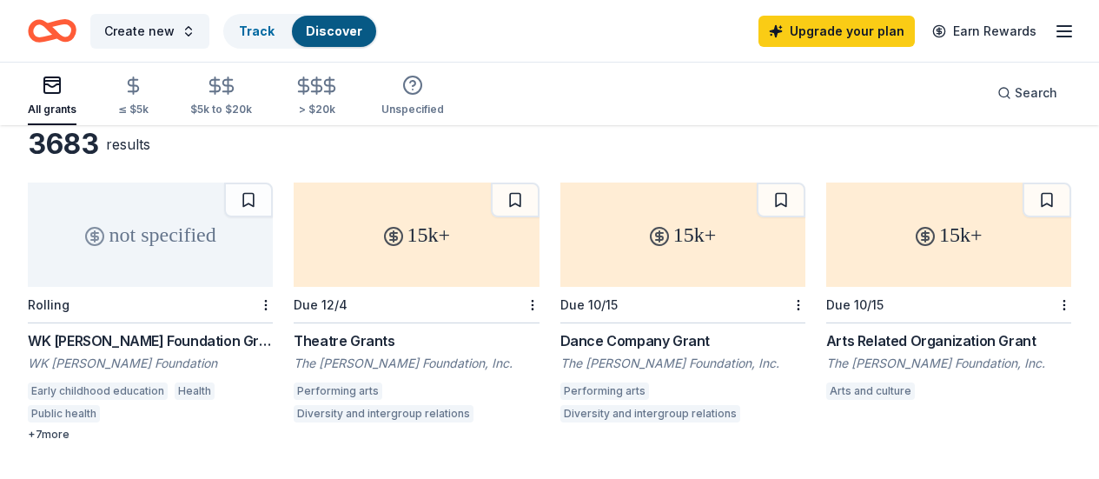
click at [113, 341] on div "WK Kellogg Foundation Grant" at bounding box center [150, 340] width 245 height 21
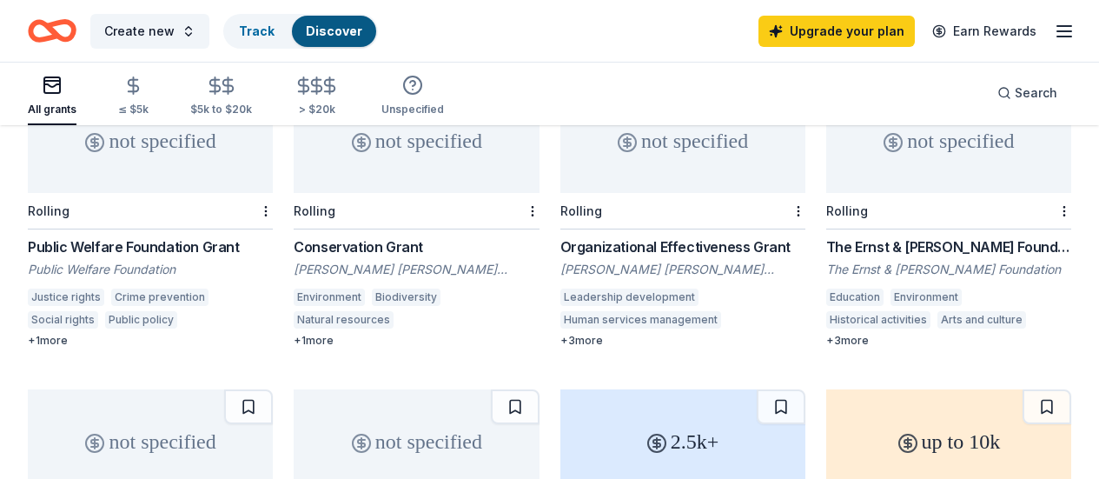
scroll to position [261, 0]
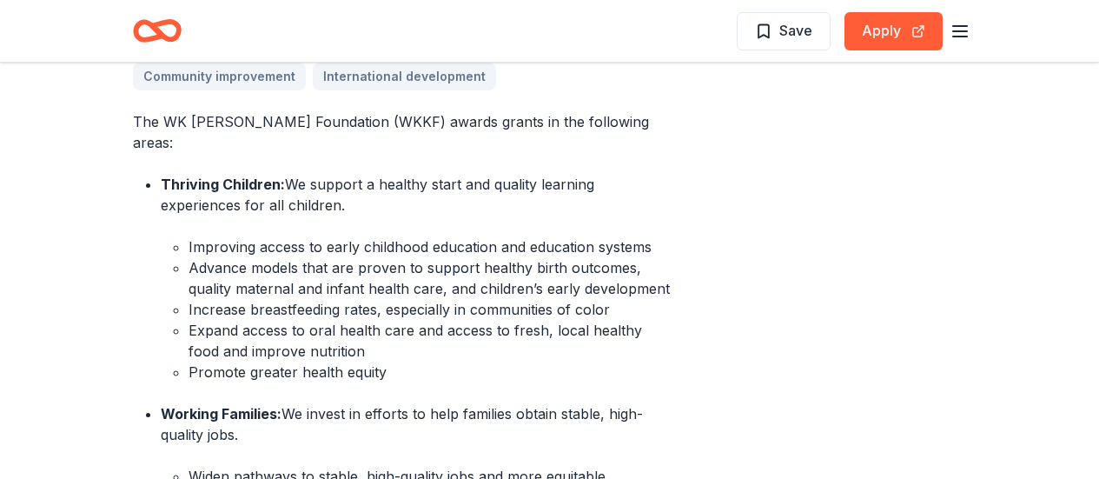
scroll to position [332, 0]
